Goal: Task Accomplishment & Management: Manage account settings

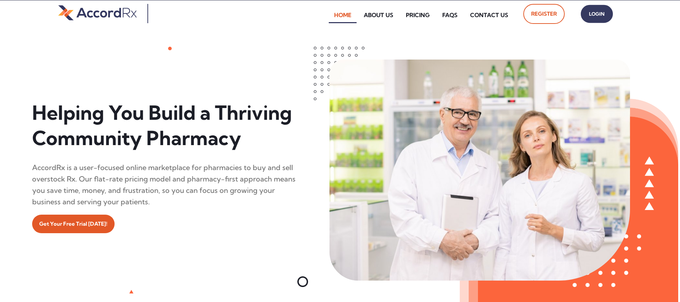
click at [326, 17] on span "Login" at bounding box center [597, 14] width 18 height 10
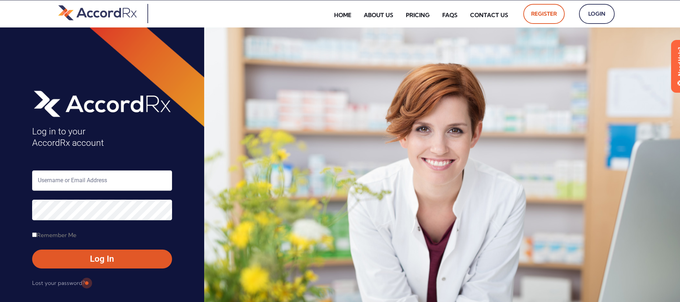
click at [61, 179] on input "text" at bounding box center [102, 181] width 140 height 20
type input "ARX-[PERSON_NAME]"
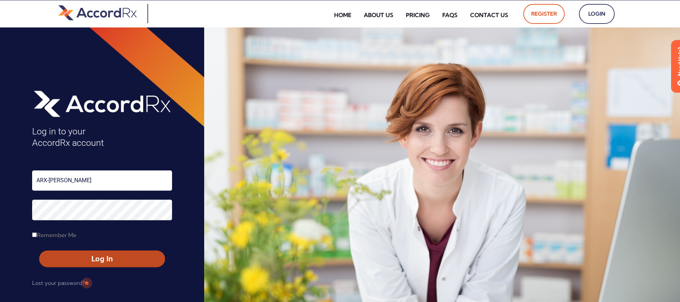
click at [86, 257] on span "Log In" at bounding box center [102, 259] width 113 height 10
